Goal: Understand process/instructions

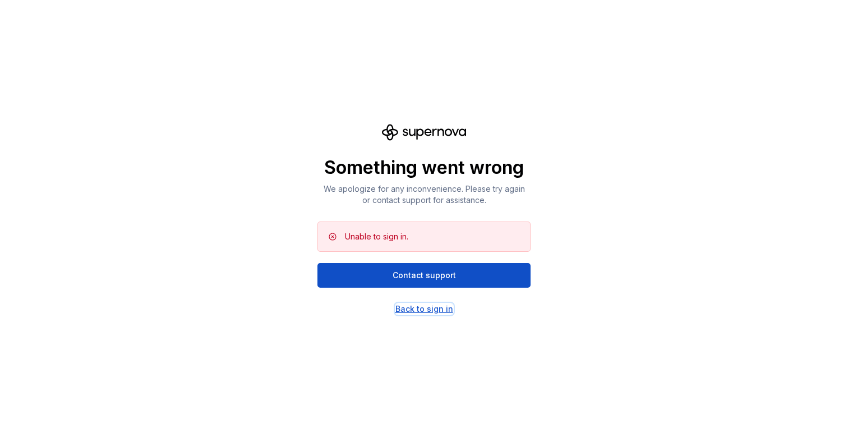
click at [414, 306] on div "Back to sign in" at bounding box center [424, 308] width 58 height 11
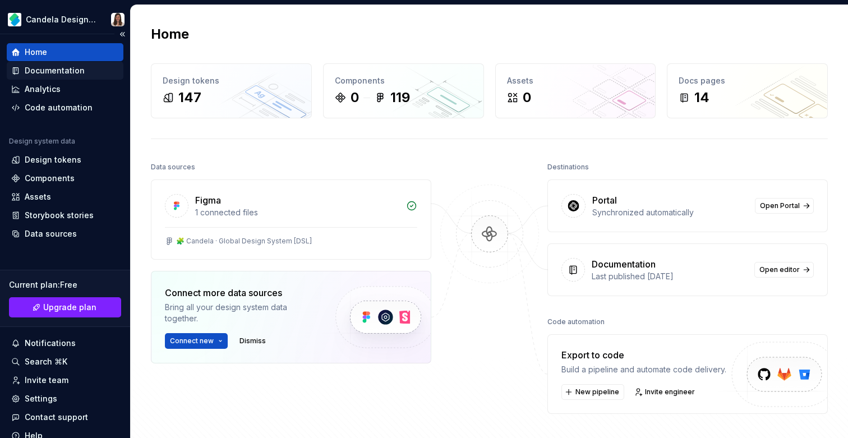
click at [73, 68] on div "Documentation" at bounding box center [55, 70] width 60 height 11
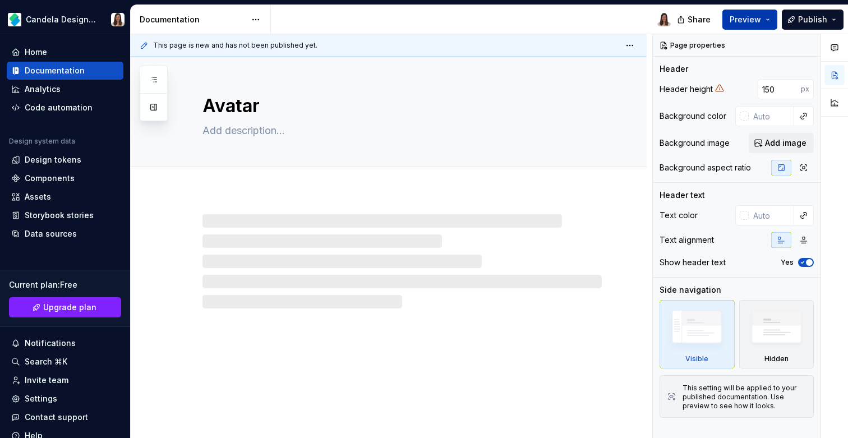
click at [764, 17] on button "Preview" at bounding box center [749, 20] width 55 height 20
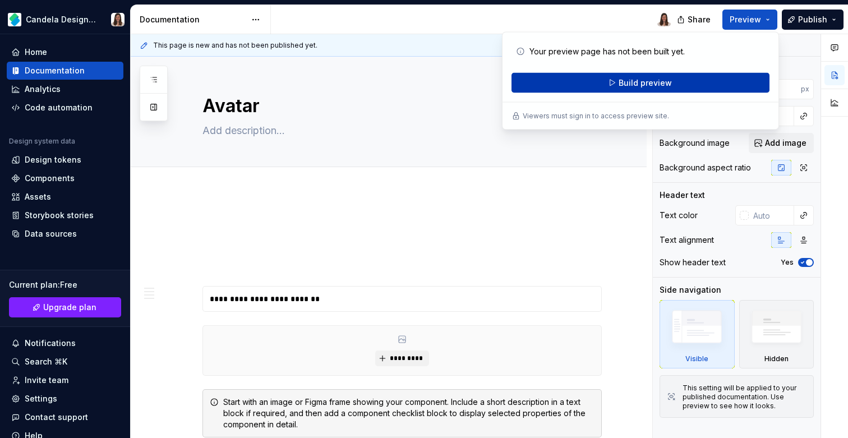
click at [615, 79] on button "Build preview" at bounding box center [640, 83] width 258 height 20
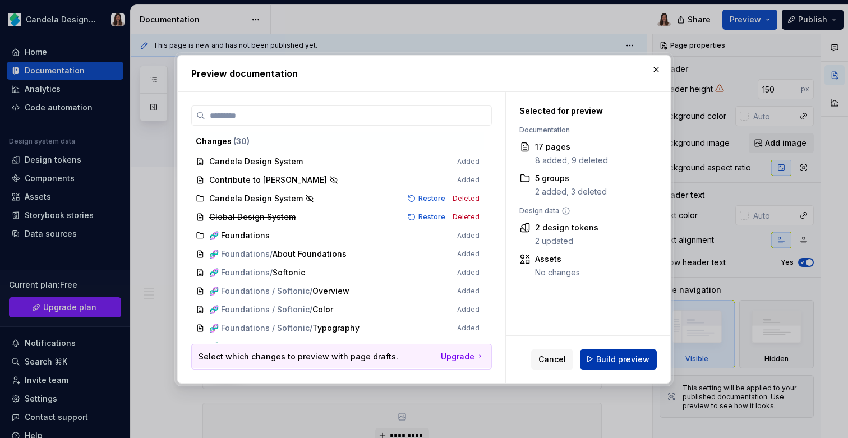
click at [619, 362] on span "Build preview" at bounding box center [622, 358] width 53 height 11
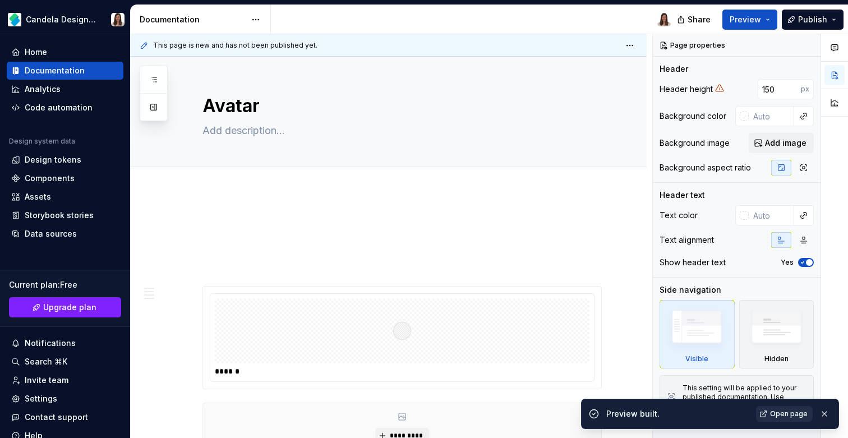
click at [792, 411] on span "Open page" at bounding box center [789, 413] width 38 height 9
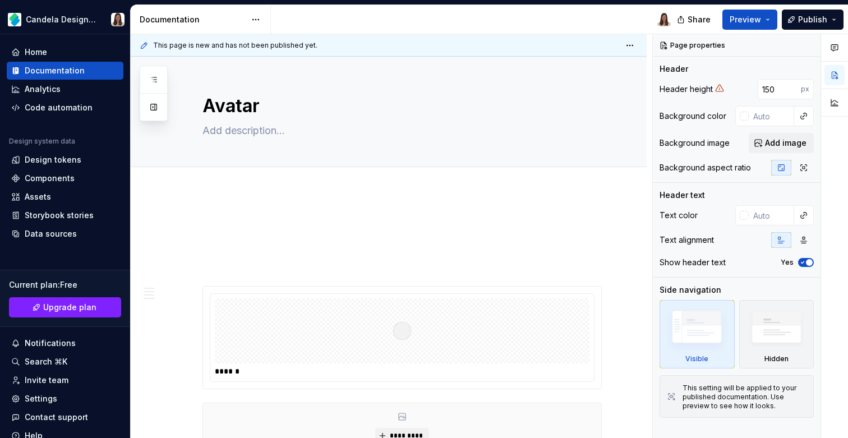
type textarea "*"
